Goal: Transaction & Acquisition: Purchase product/service

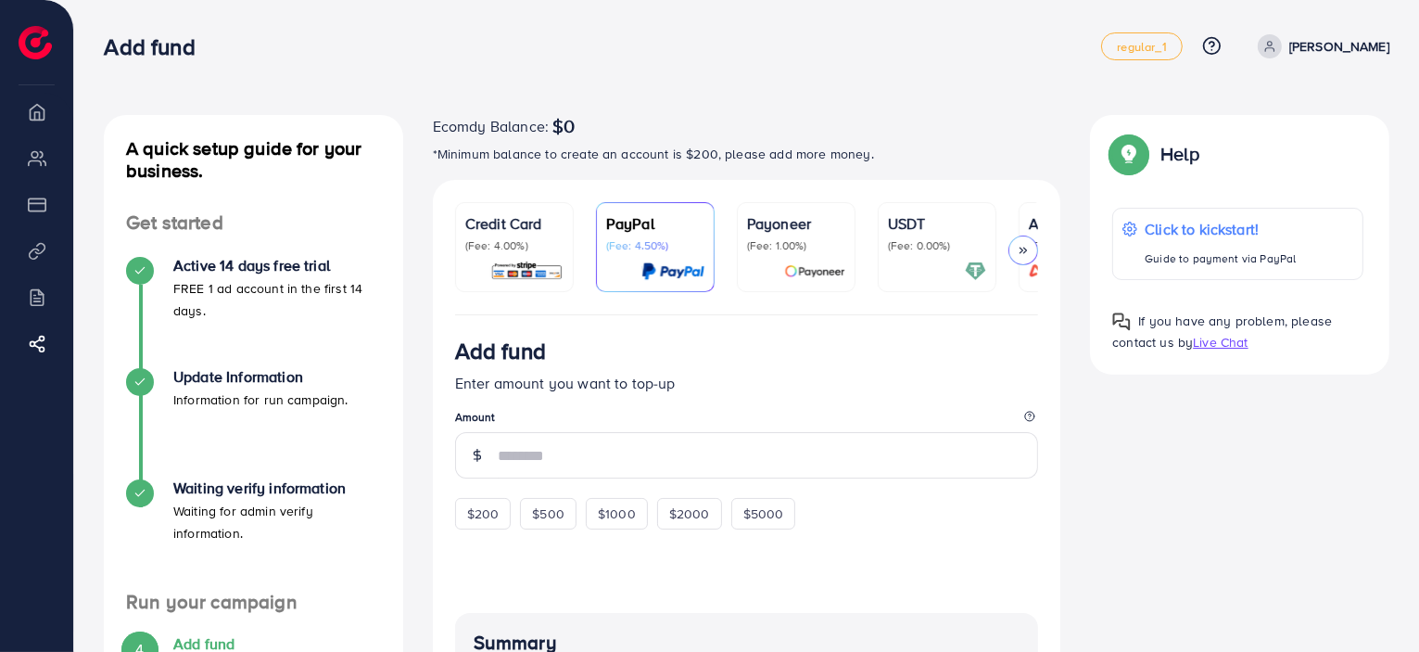
click at [1022, 242] on div at bounding box center [1023, 250] width 30 height 30
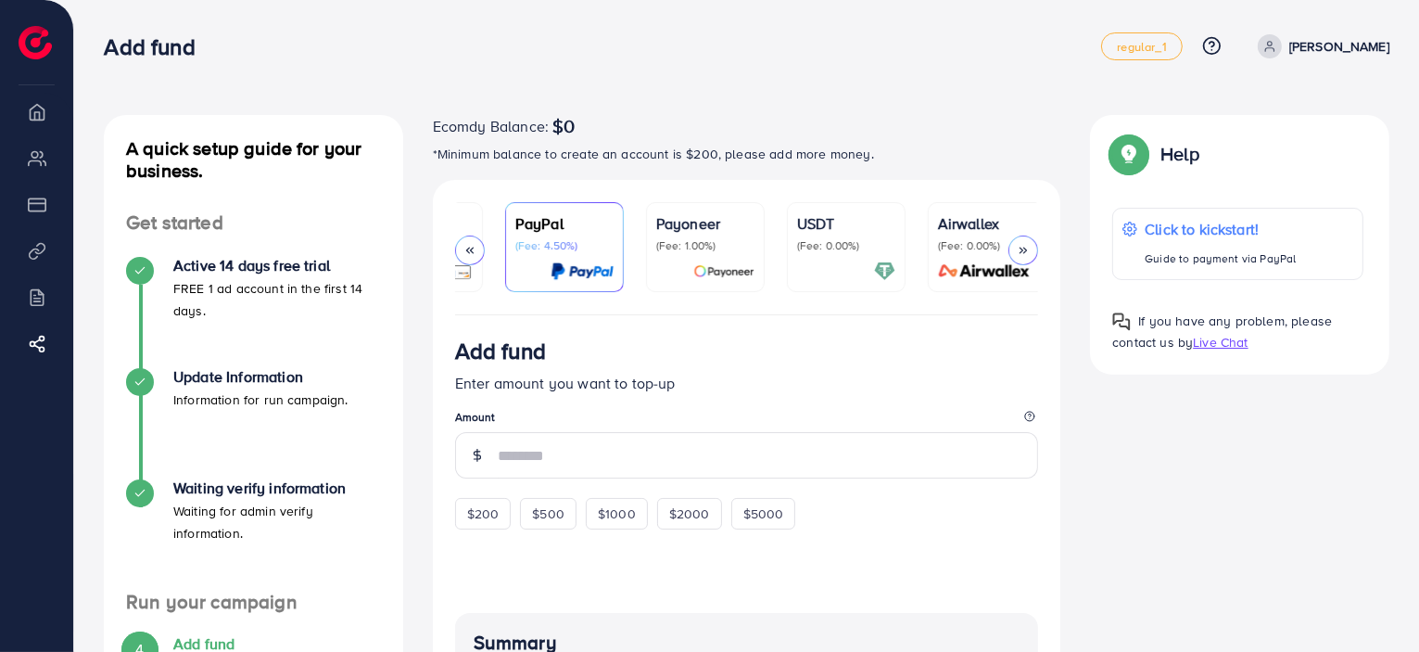
scroll to position [0, 98]
click at [1022, 242] on p "(Fee: 0.00%)" at bounding box center [979, 245] width 98 height 15
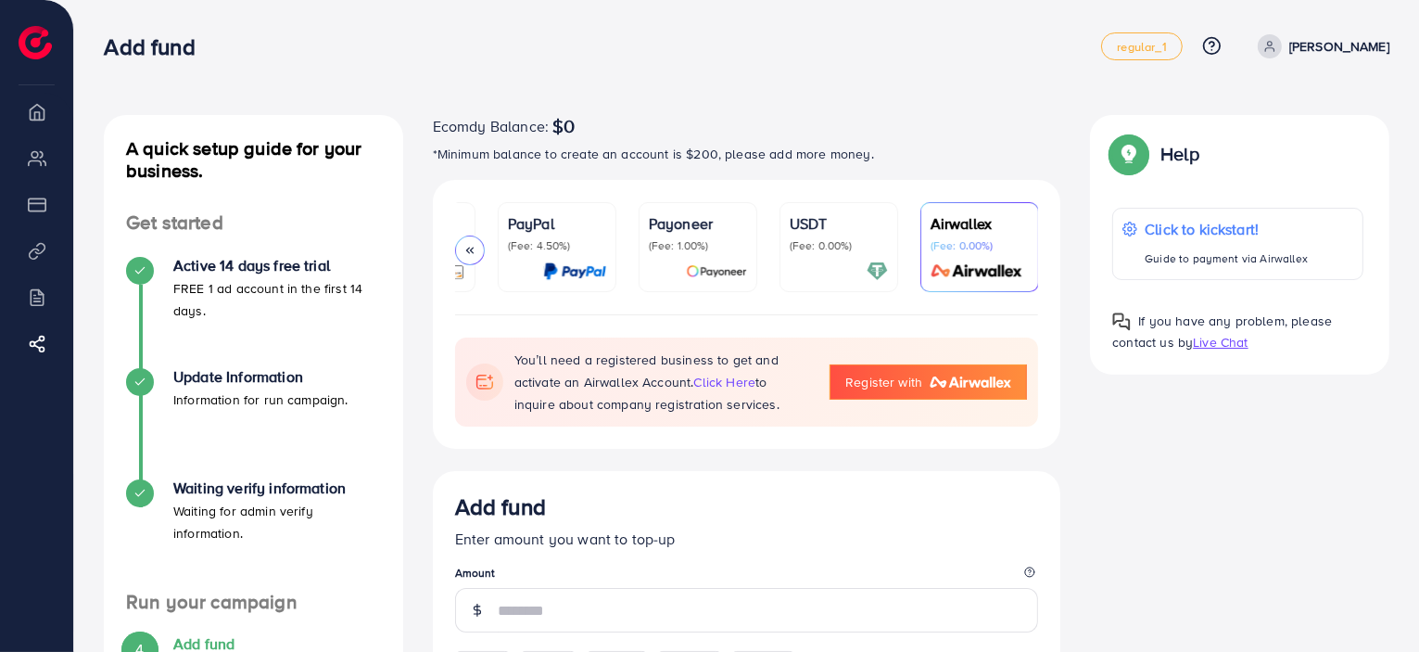
click at [871, 235] on div "USDT (Fee: 0.00%)" at bounding box center [839, 232] width 98 height 41
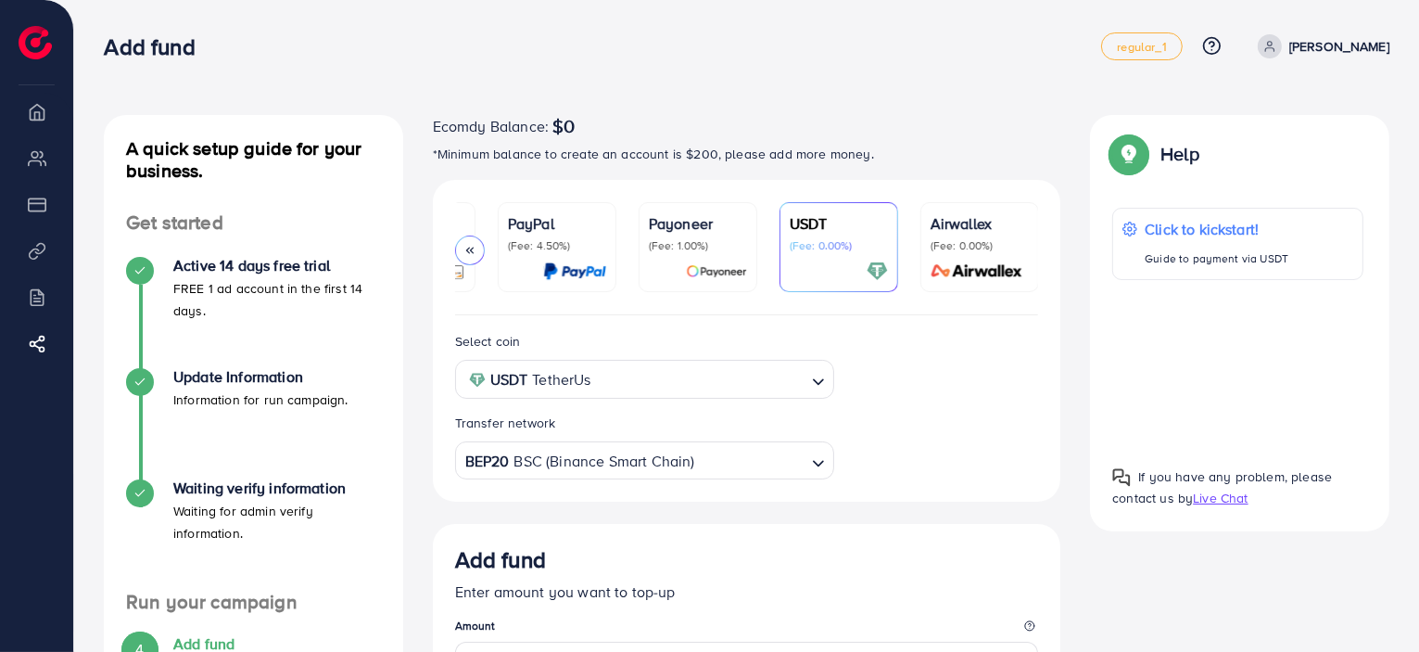
click at [695, 225] on p "Payoneer" at bounding box center [698, 223] width 98 height 22
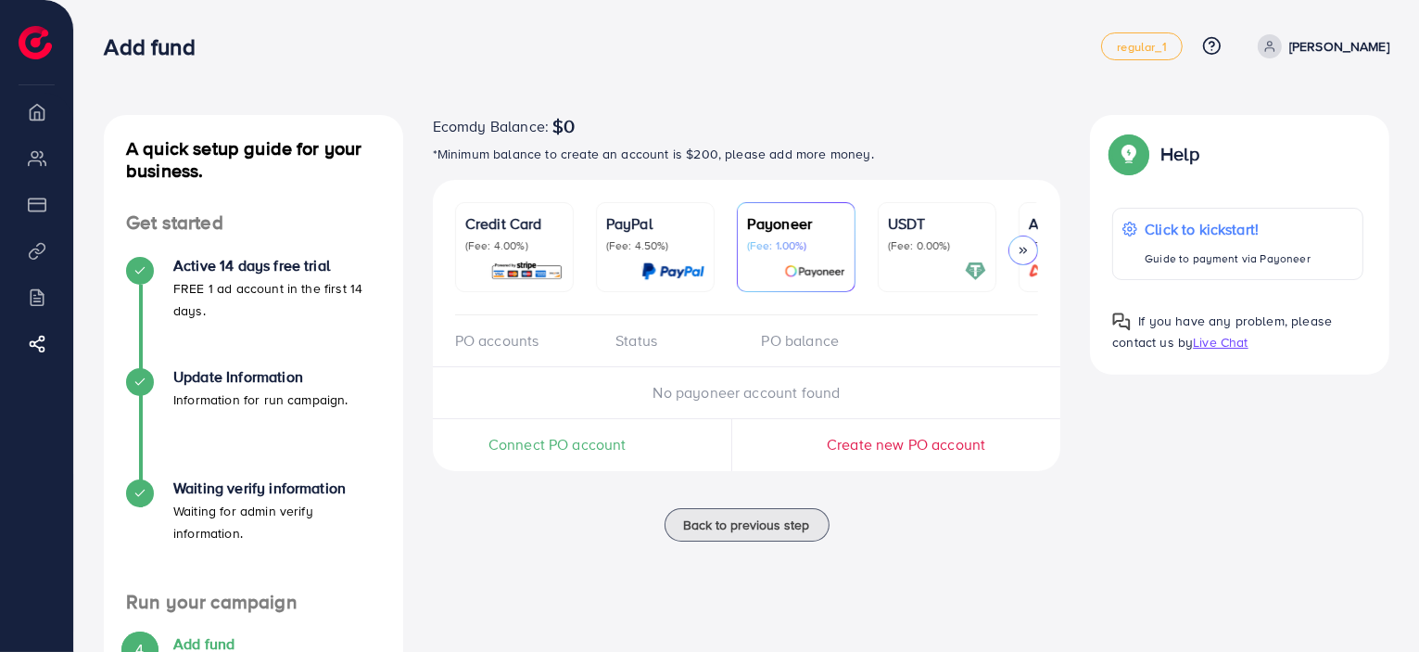
click at [511, 247] on p "(Fee: 4.00%)" at bounding box center [514, 245] width 98 height 15
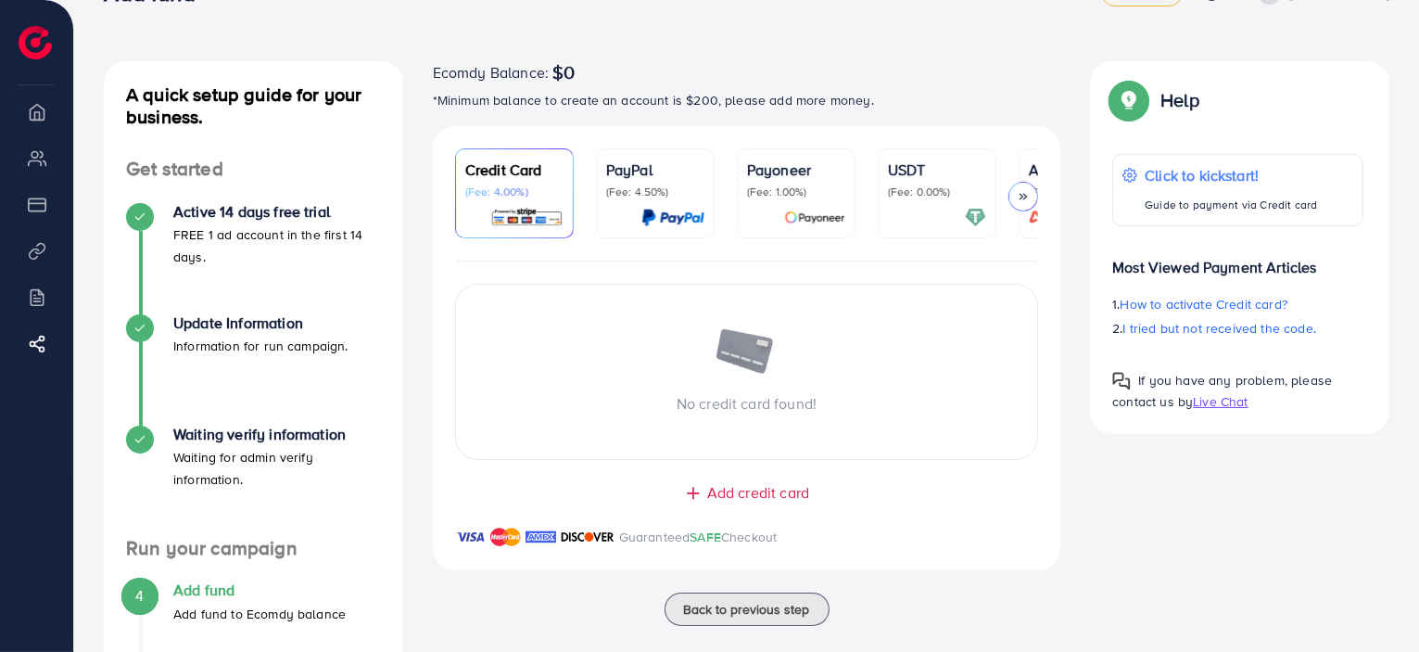
scroll to position [50, 0]
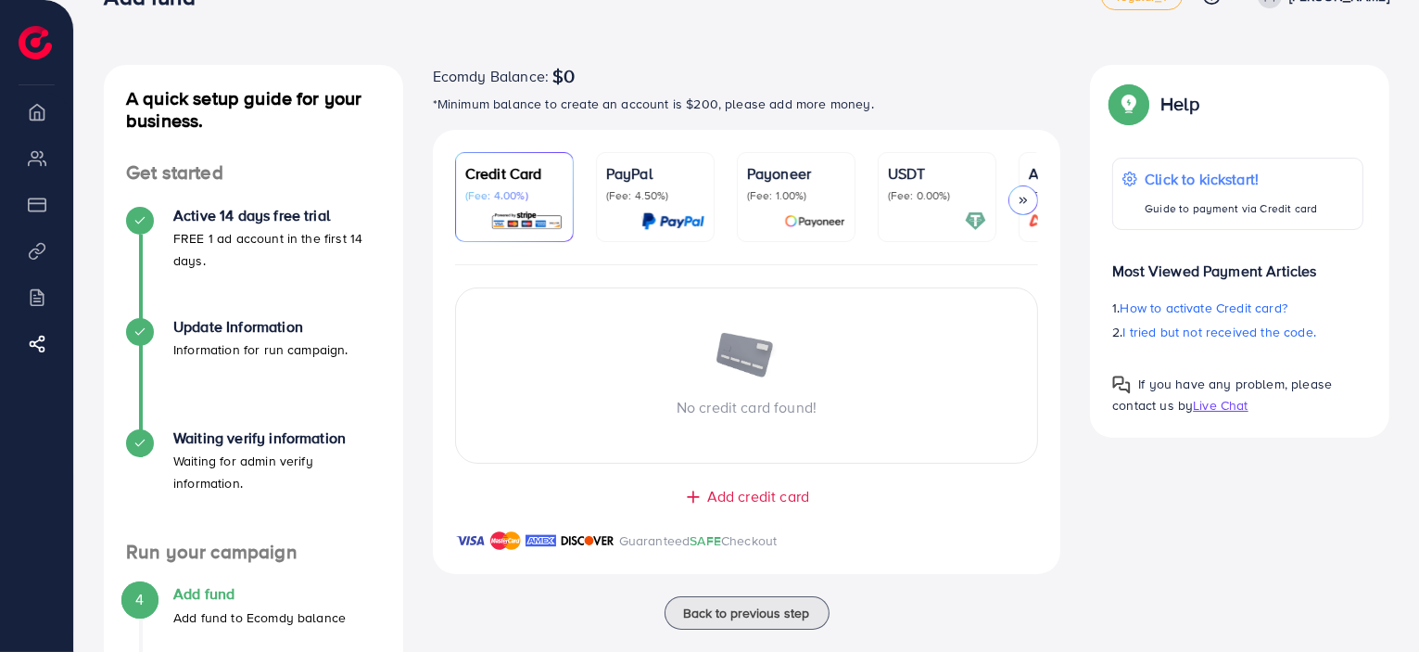
click at [637, 197] on p "(Fee: 4.50%)" at bounding box center [655, 195] width 98 height 15
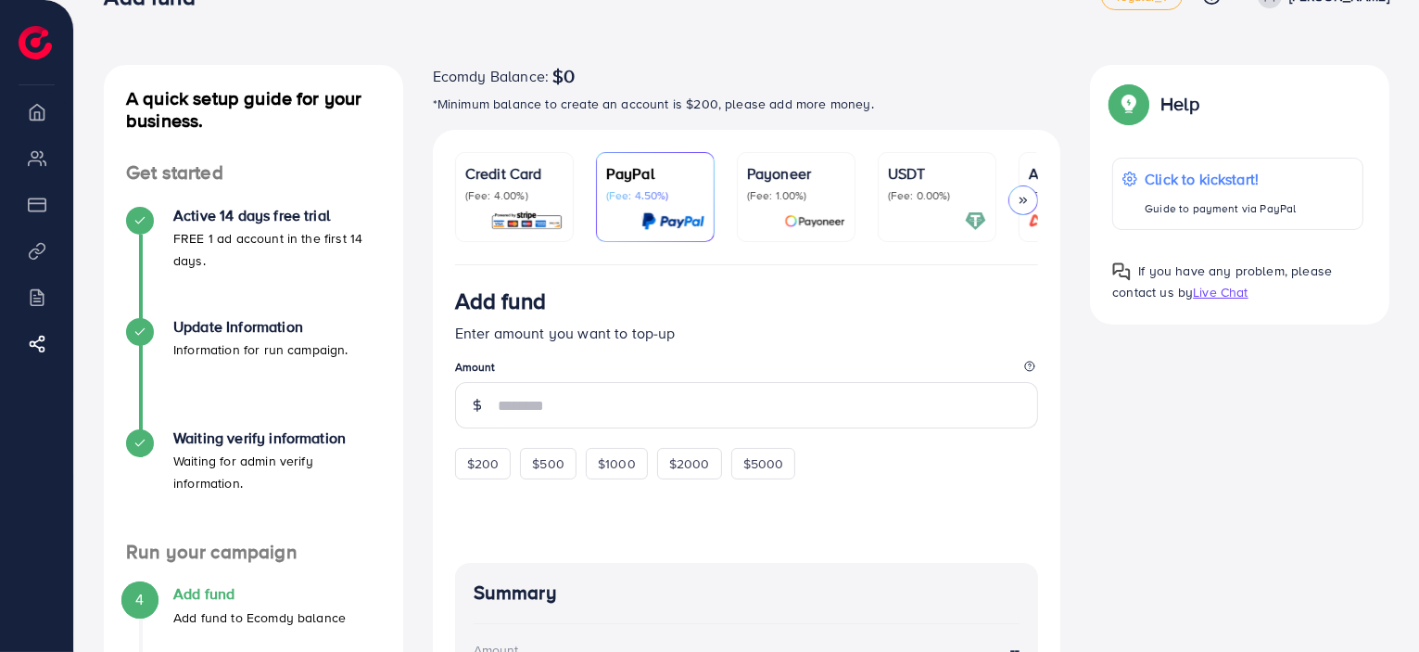
click at [775, 170] on p "Payoneer" at bounding box center [796, 173] width 98 height 22
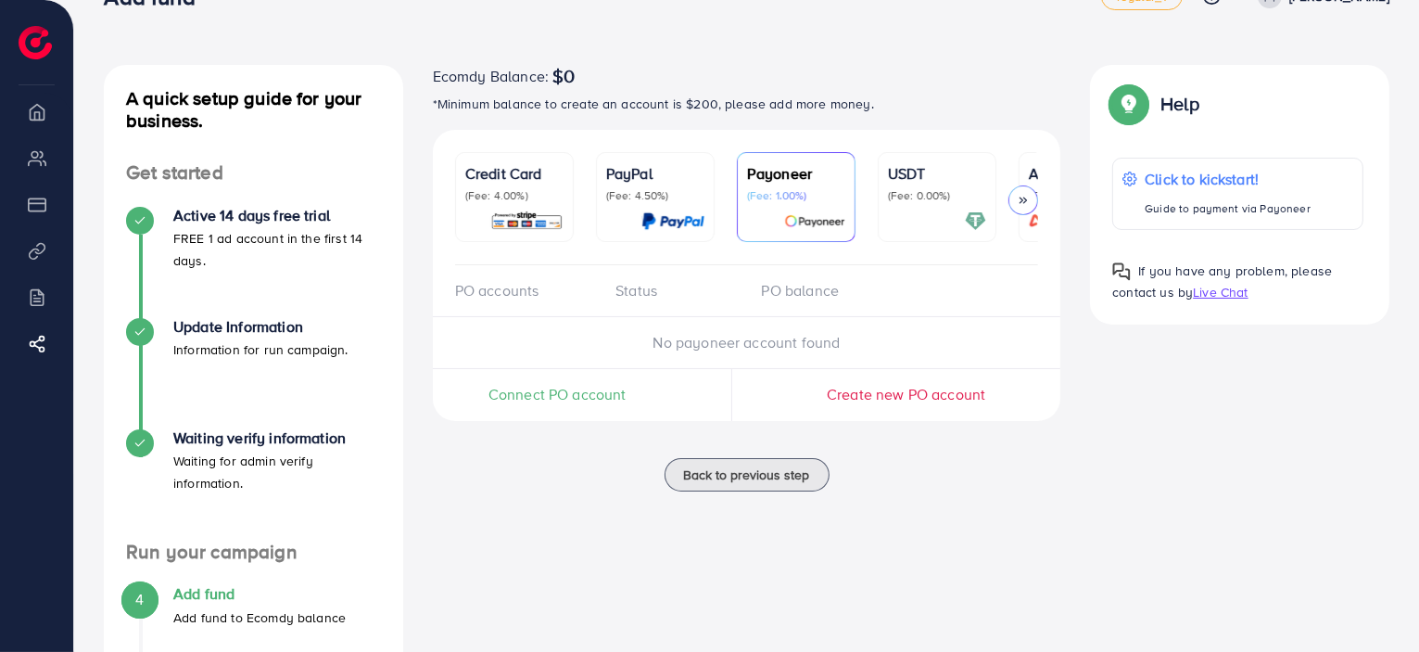
click at [861, 173] on ul "Credit Card (Fee: 4.00%) PayPal (Fee: 4.50%) Payoneer (Fee: 1.00%) USDT (Fee: 0…" at bounding box center [747, 208] width 584 height 113
click at [918, 180] on p "USDT" at bounding box center [937, 173] width 98 height 22
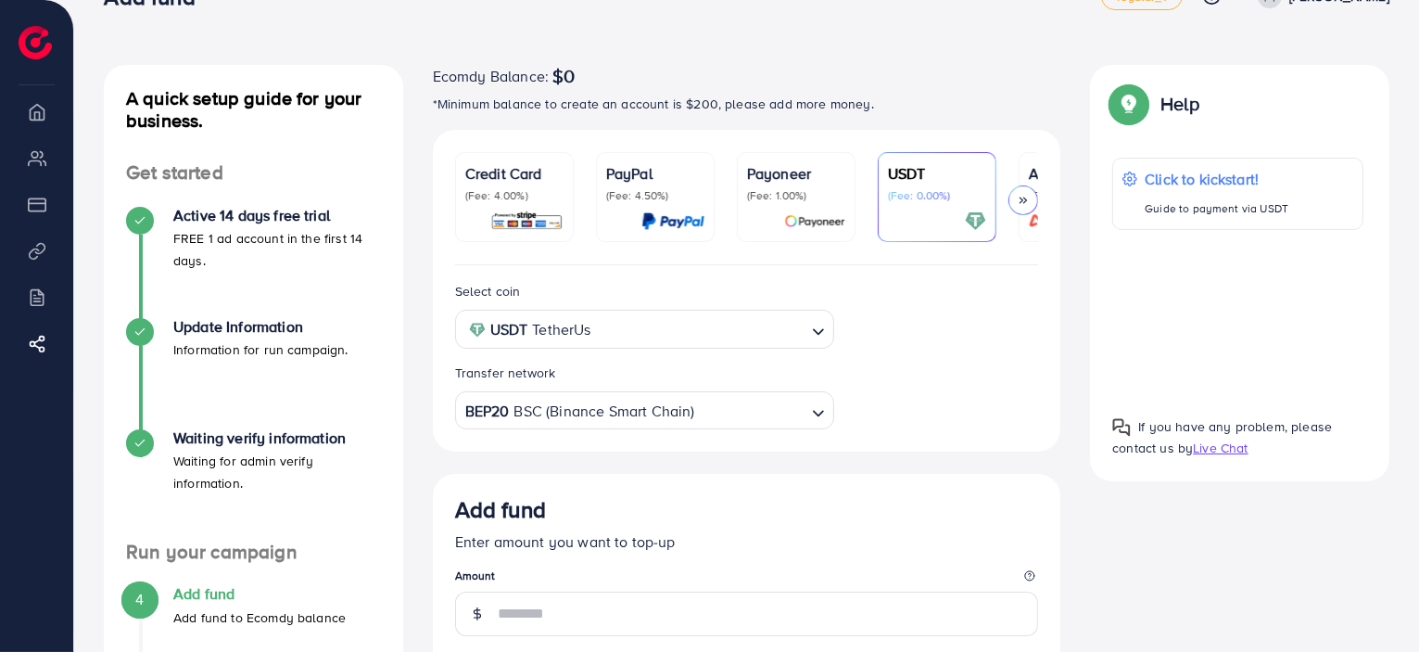
click at [1019, 199] on icon at bounding box center [1023, 200] width 13 height 13
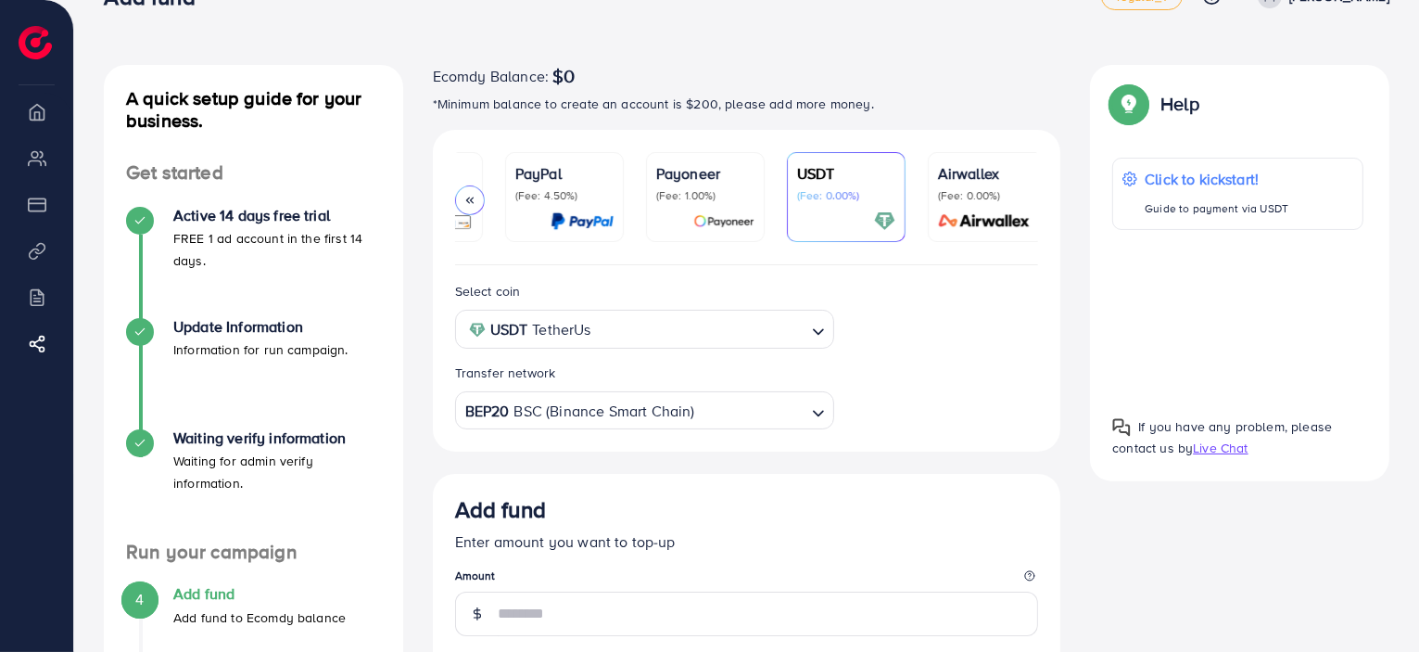
scroll to position [0, 98]
click at [989, 190] on p "(Fee: 0.00%)" at bounding box center [979, 195] width 98 height 15
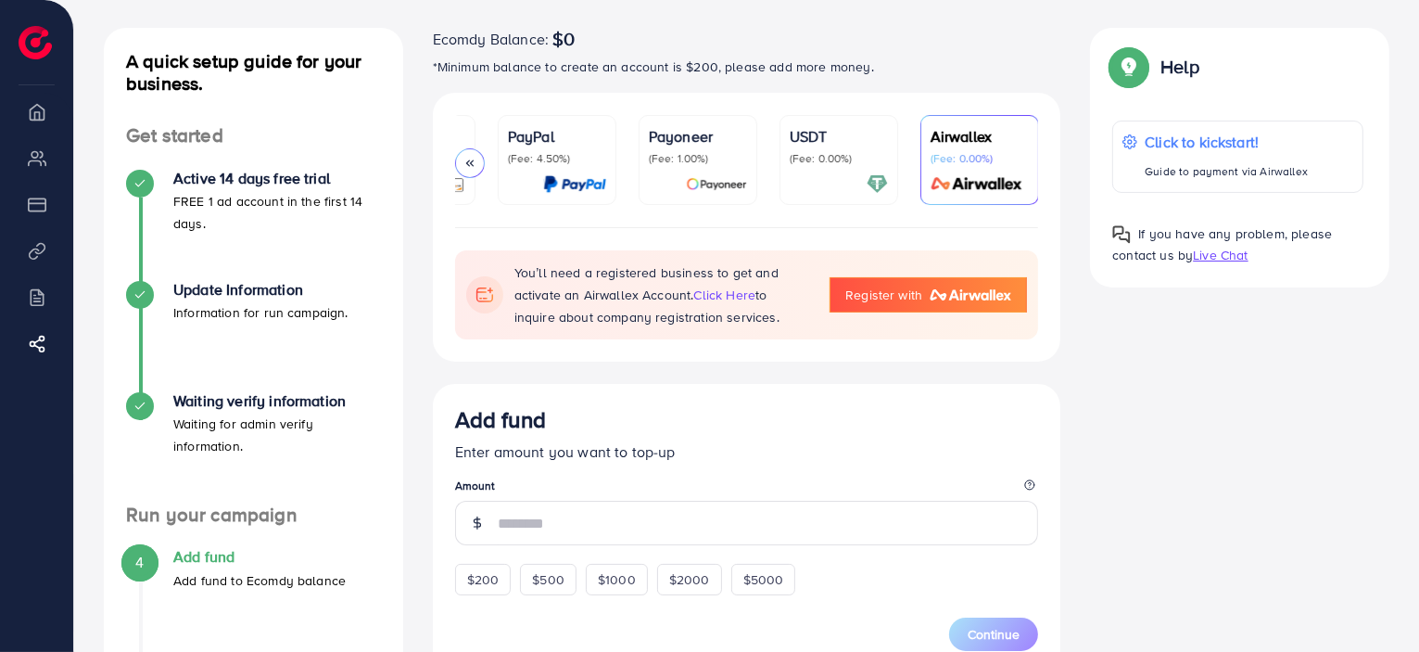
scroll to position [85, 0]
click at [589, 143] on p "PayPal" at bounding box center [557, 138] width 98 height 22
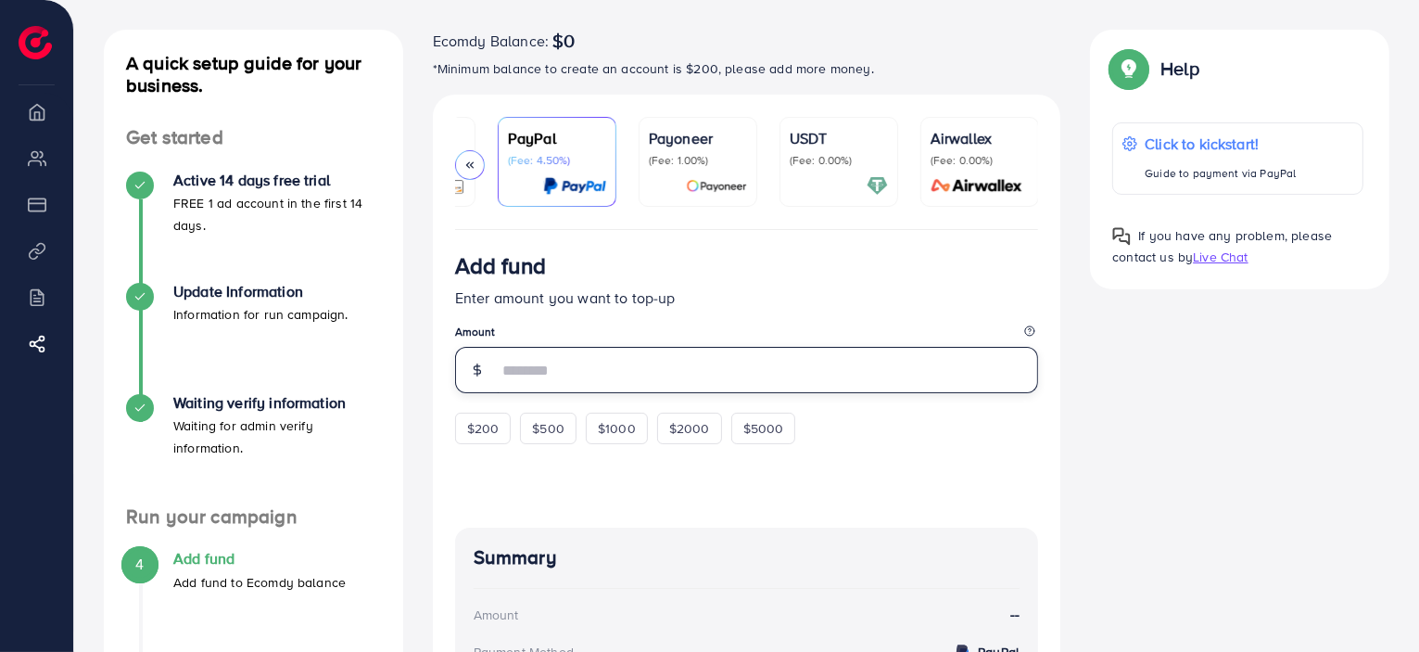
click at [617, 365] on input "number" at bounding box center [768, 370] width 541 height 46
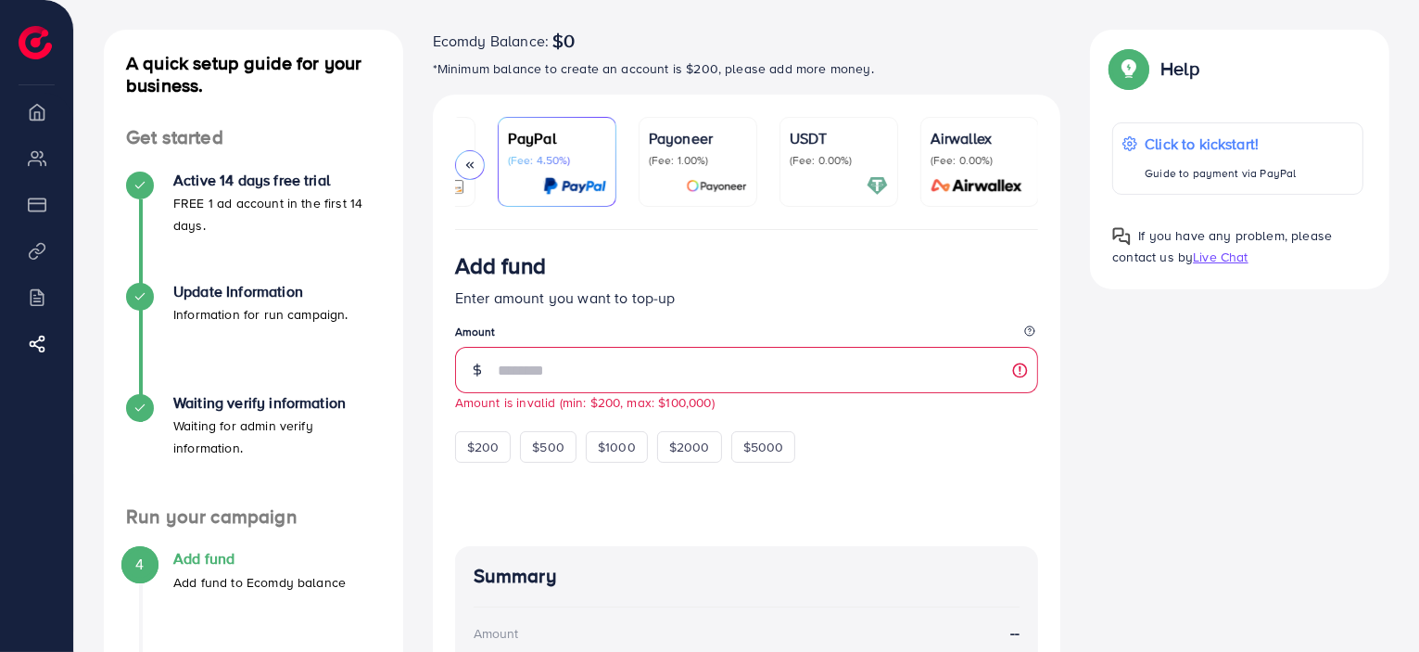
click at [882, 312] on div "Add fund Enter amount you want to top-up Amount ** Amount is invalid (min: $200…" at bounding box center [747, 357] width 584 height 210
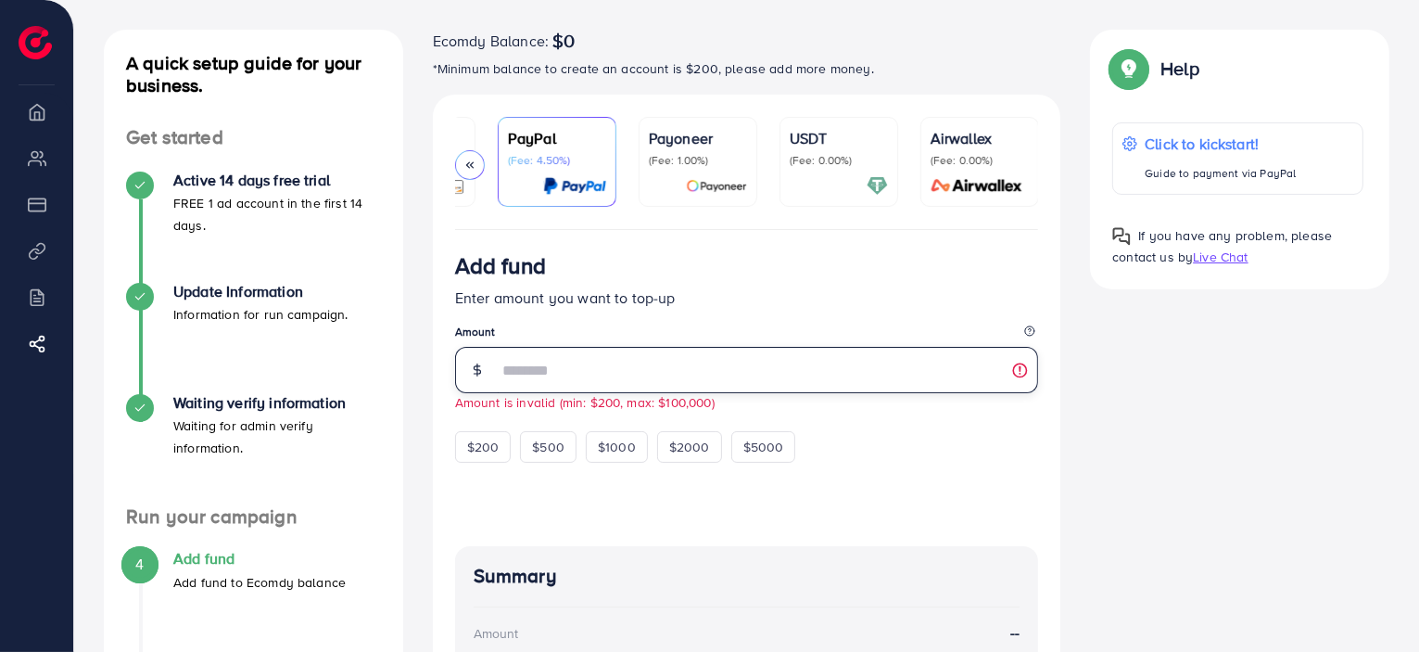
click at [900, 358] on input "**" at bounding box center [768, 370] width 541 height 46
type input "*"
type input "******"
type input "*"
type input "******"
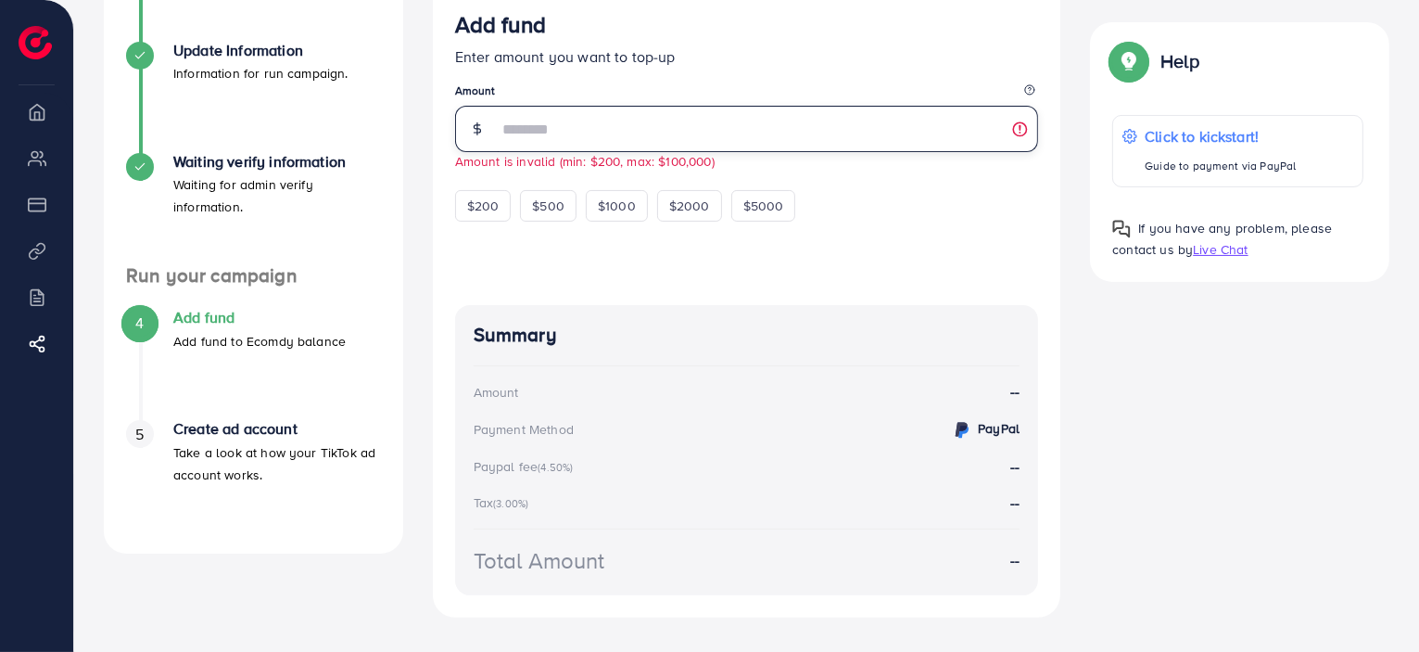
scroll to position [417, 0]
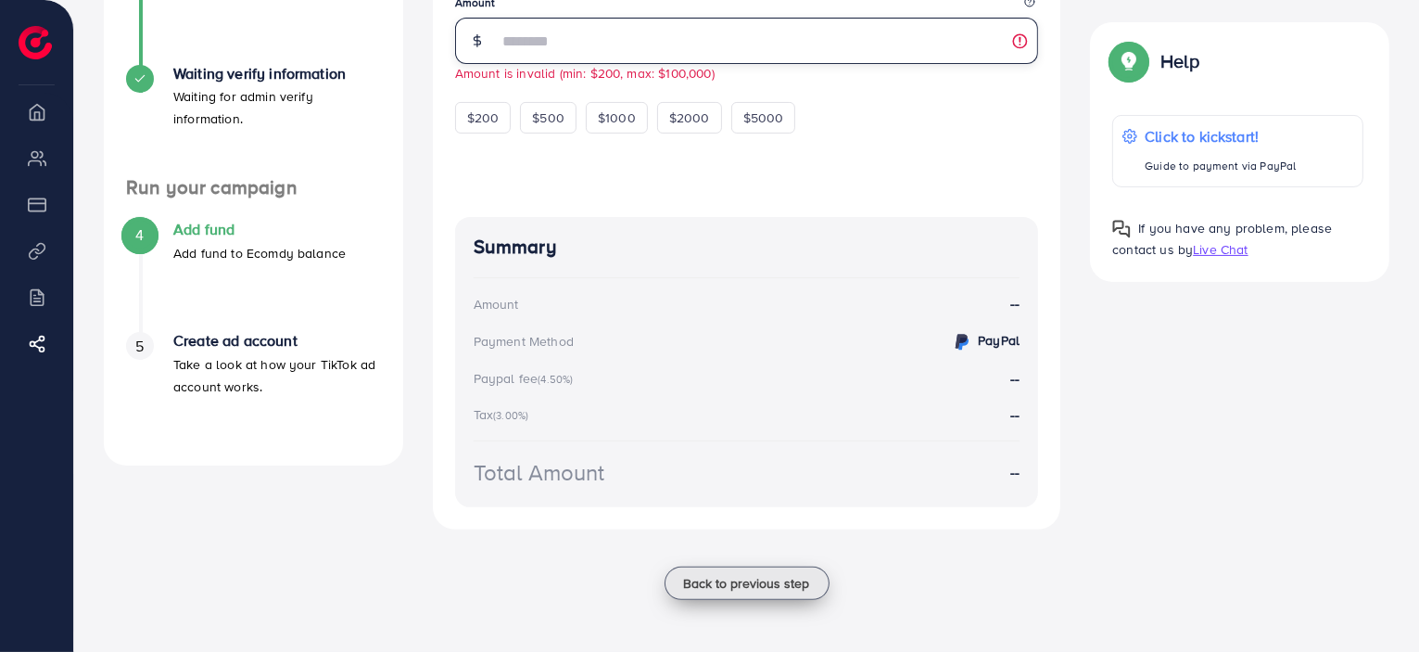
type input "**********"
click at [681, 591] on button "Back to previous step" at bounding box center [746, 582] width 165 height 33
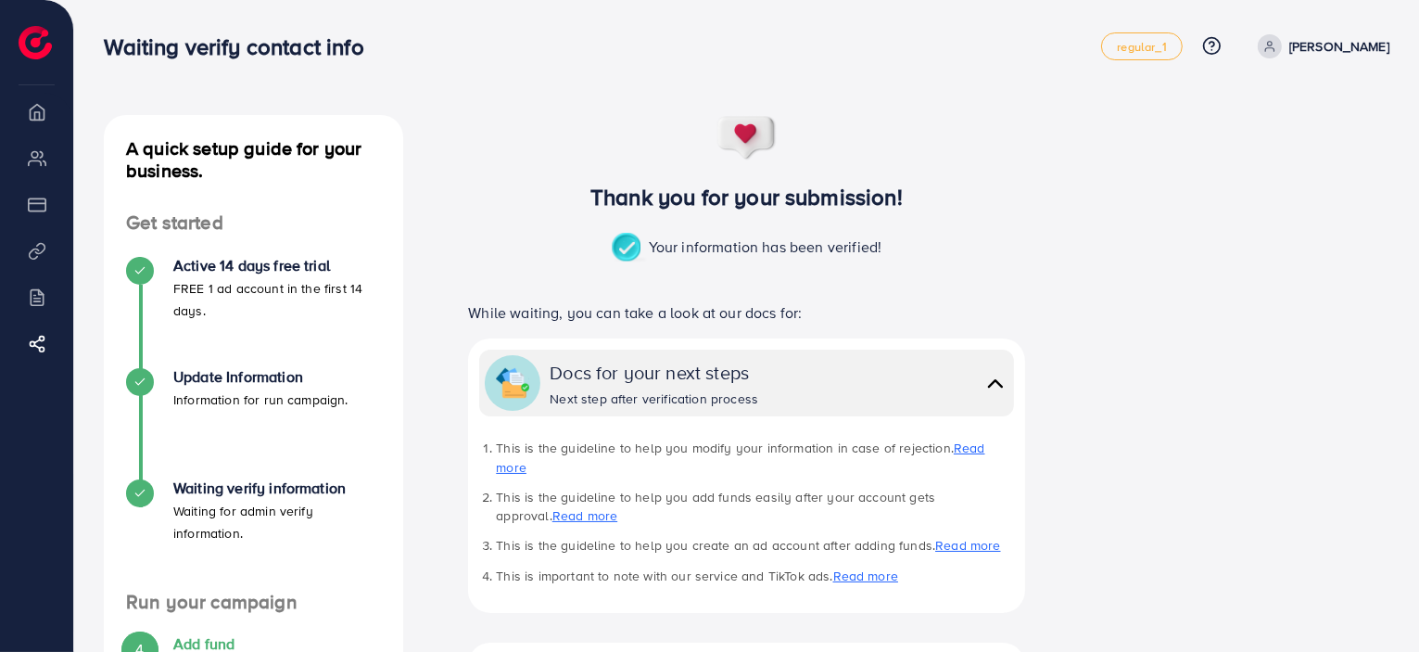
click at [1379, 42] on p "[PERSON_NAME]" at bounding box center [1339, 46] width 100 height 22
click at [1273, 110] on span "Log out" at bounding box center [1278, 110] width 50 height 22
